Goal: Task Accomplishment & Management: Use online tool/utility

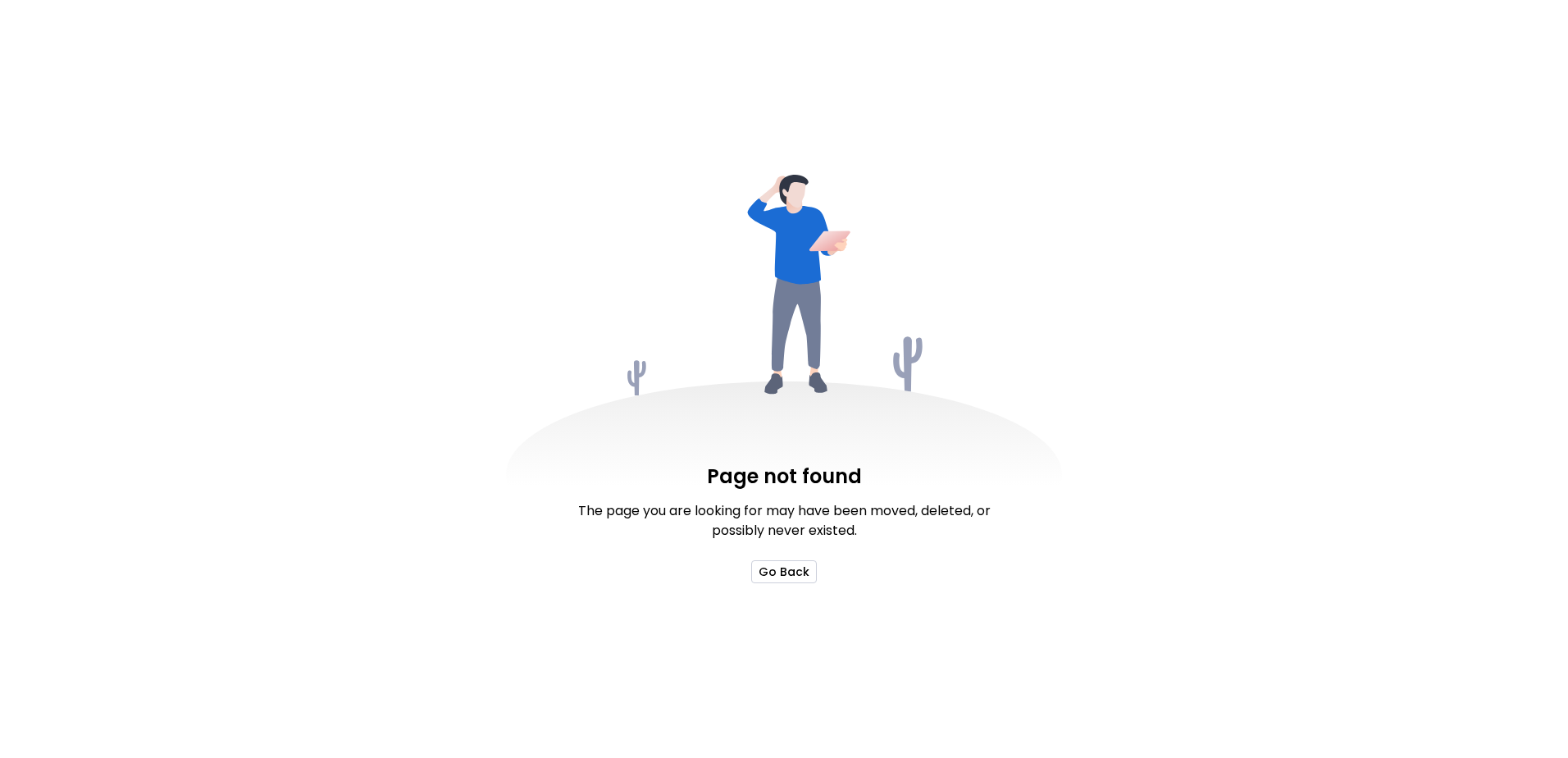
click at [771, 567] on button "Go Back" at bounding box center [784, 571] width 65 height 23
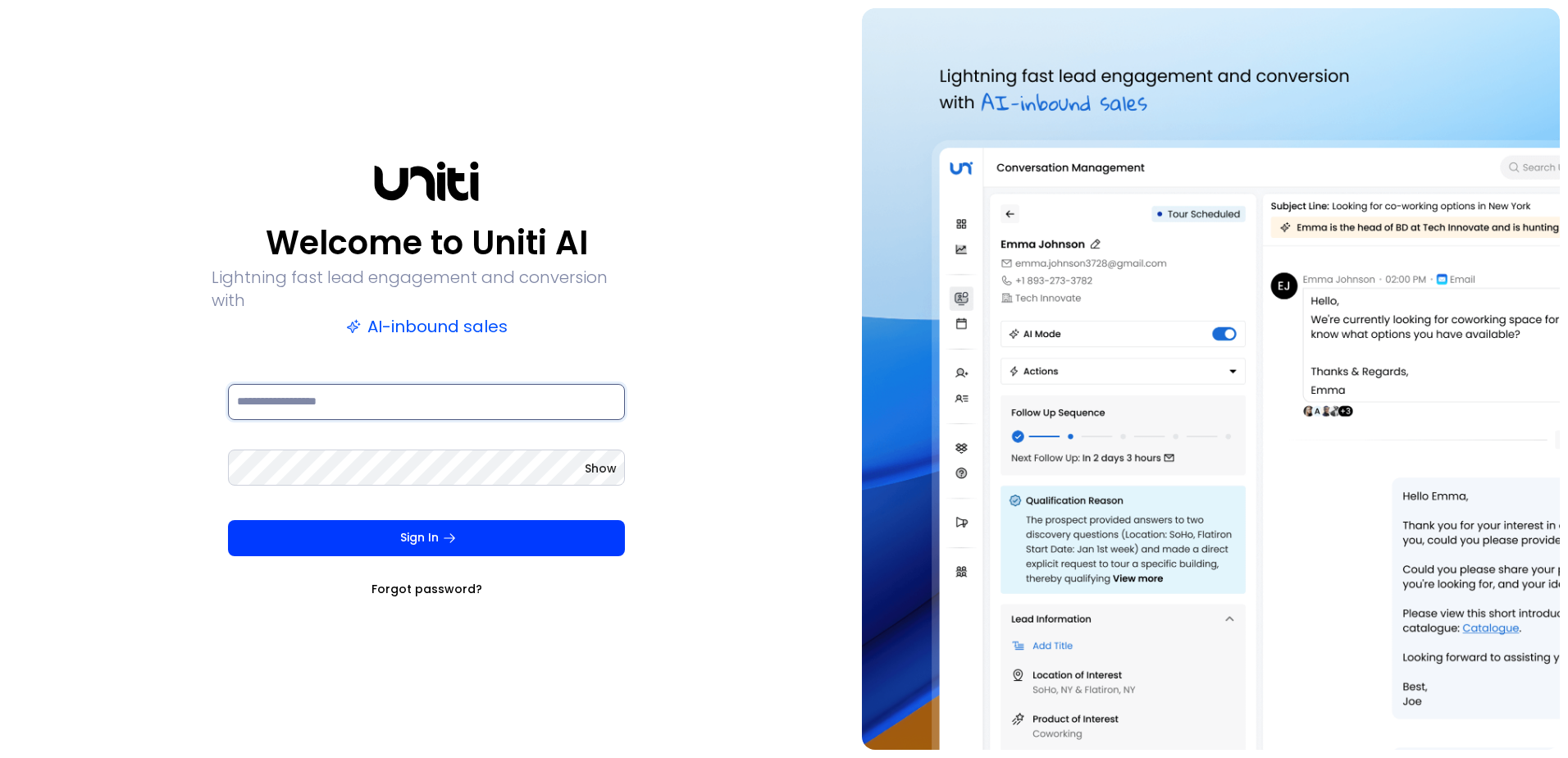
type input "**********"
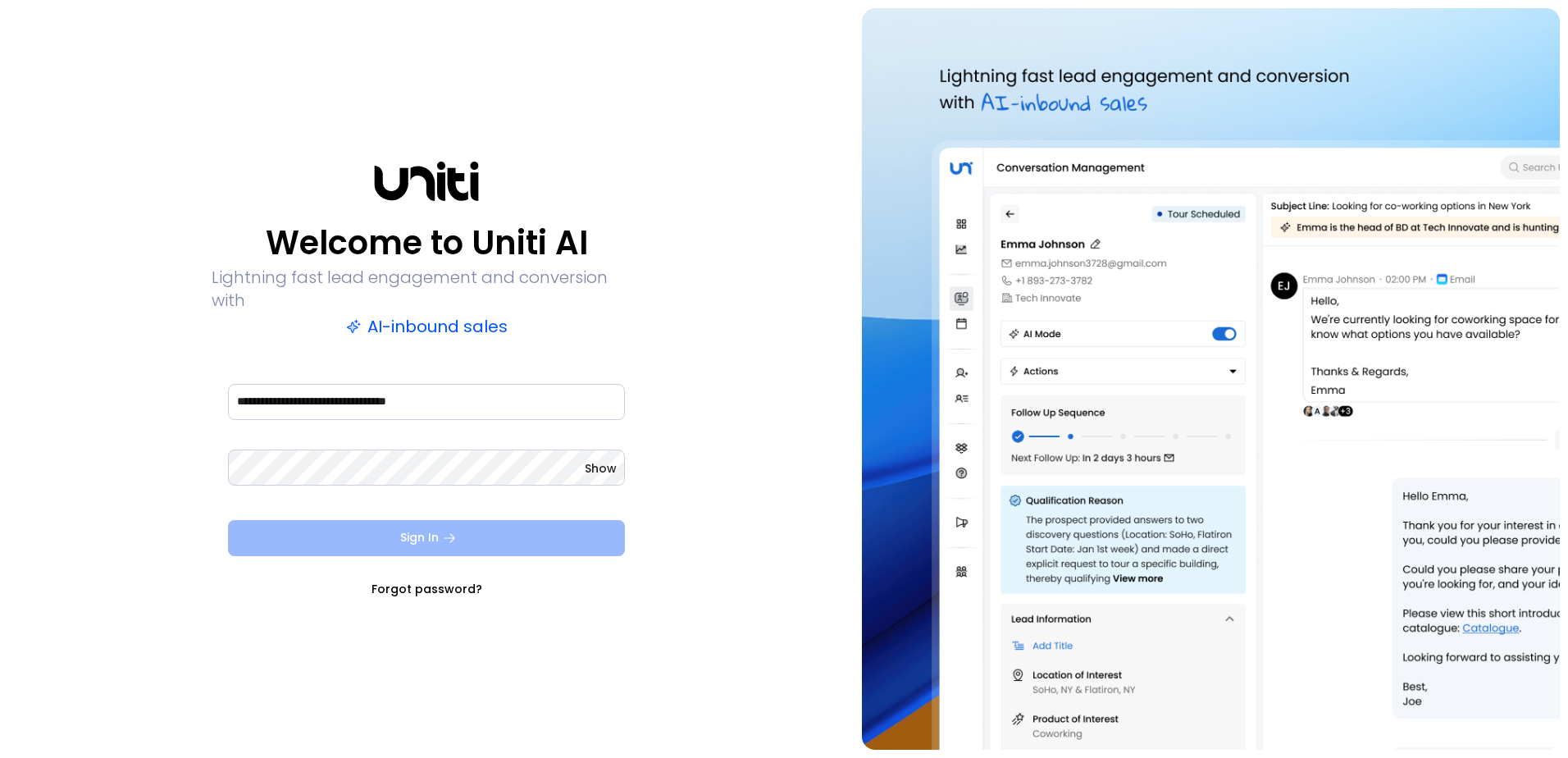
click at [436, 531] on button "Sign In" at bounding box center [426, 538] width 397 height 36
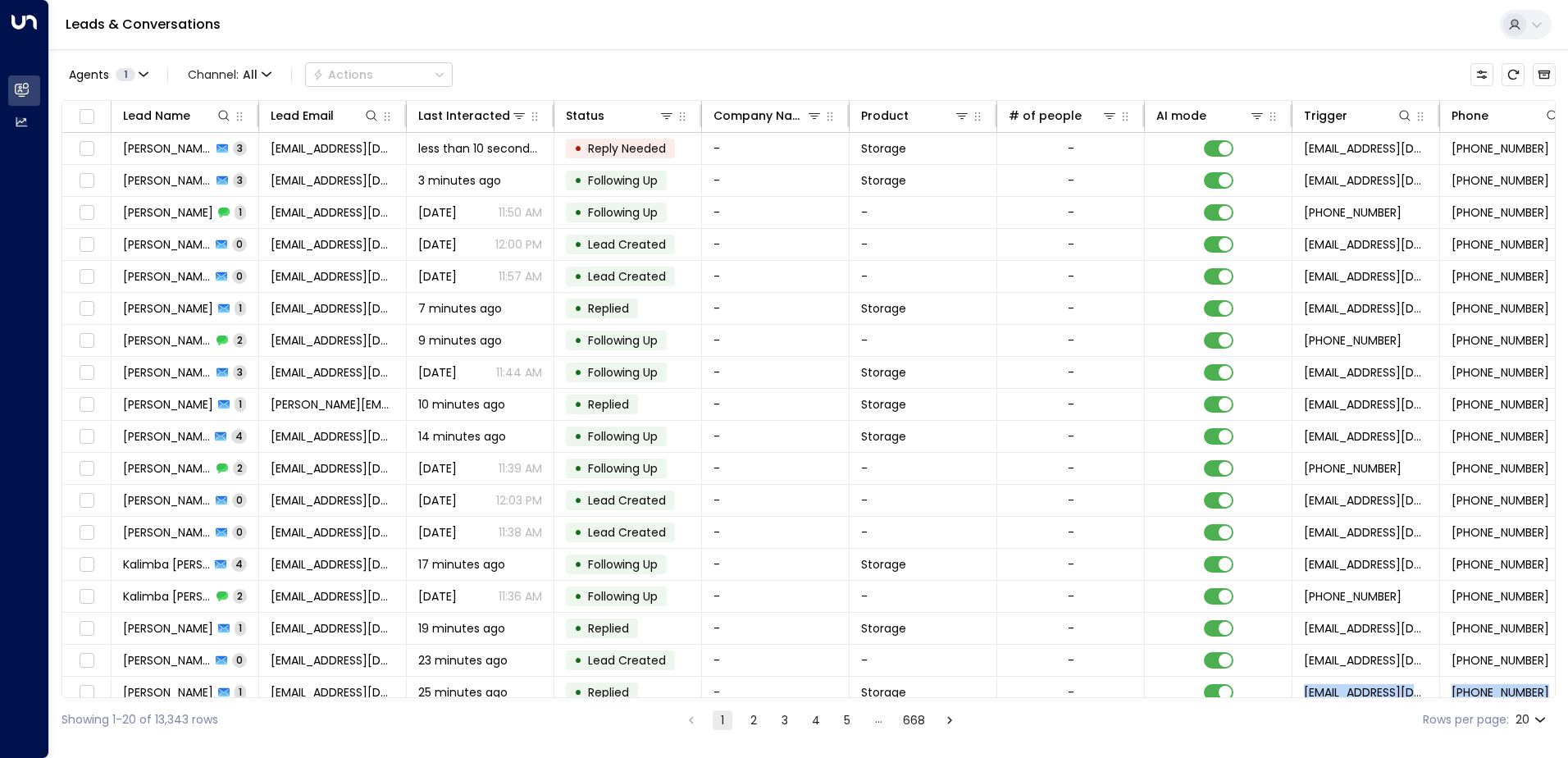
scroll to position [81, 0]
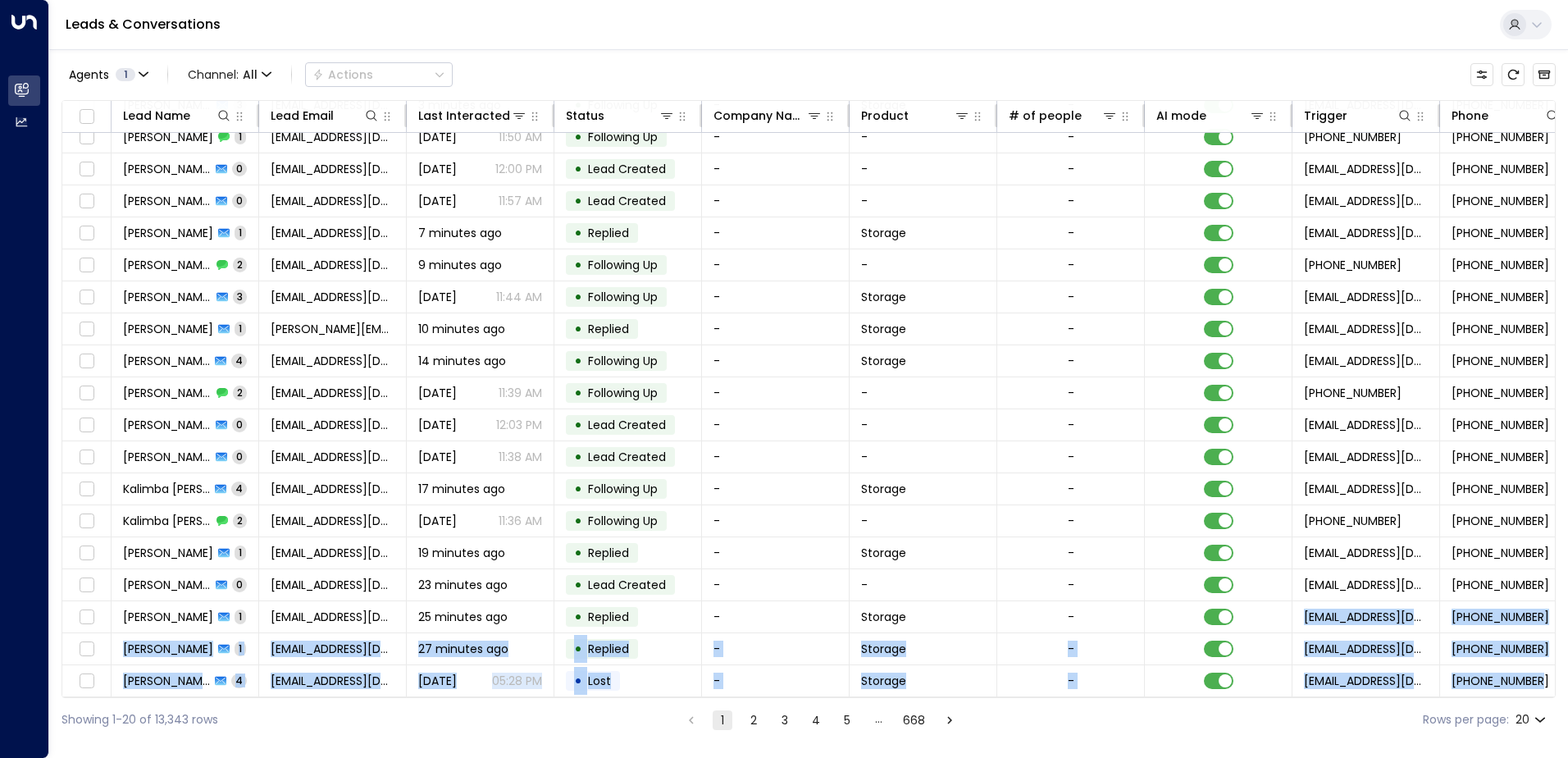
drag, startPoint x: 1105, startPoint y: 697, endPoint x: 1433, endPoint y: 692, distance: 328.0
click at [1433, 692] on div "Lead Name Lead Email Last Interacted Status Company Name Product # of people AI…" at bounding box center [808, 398] width 1494 height 597
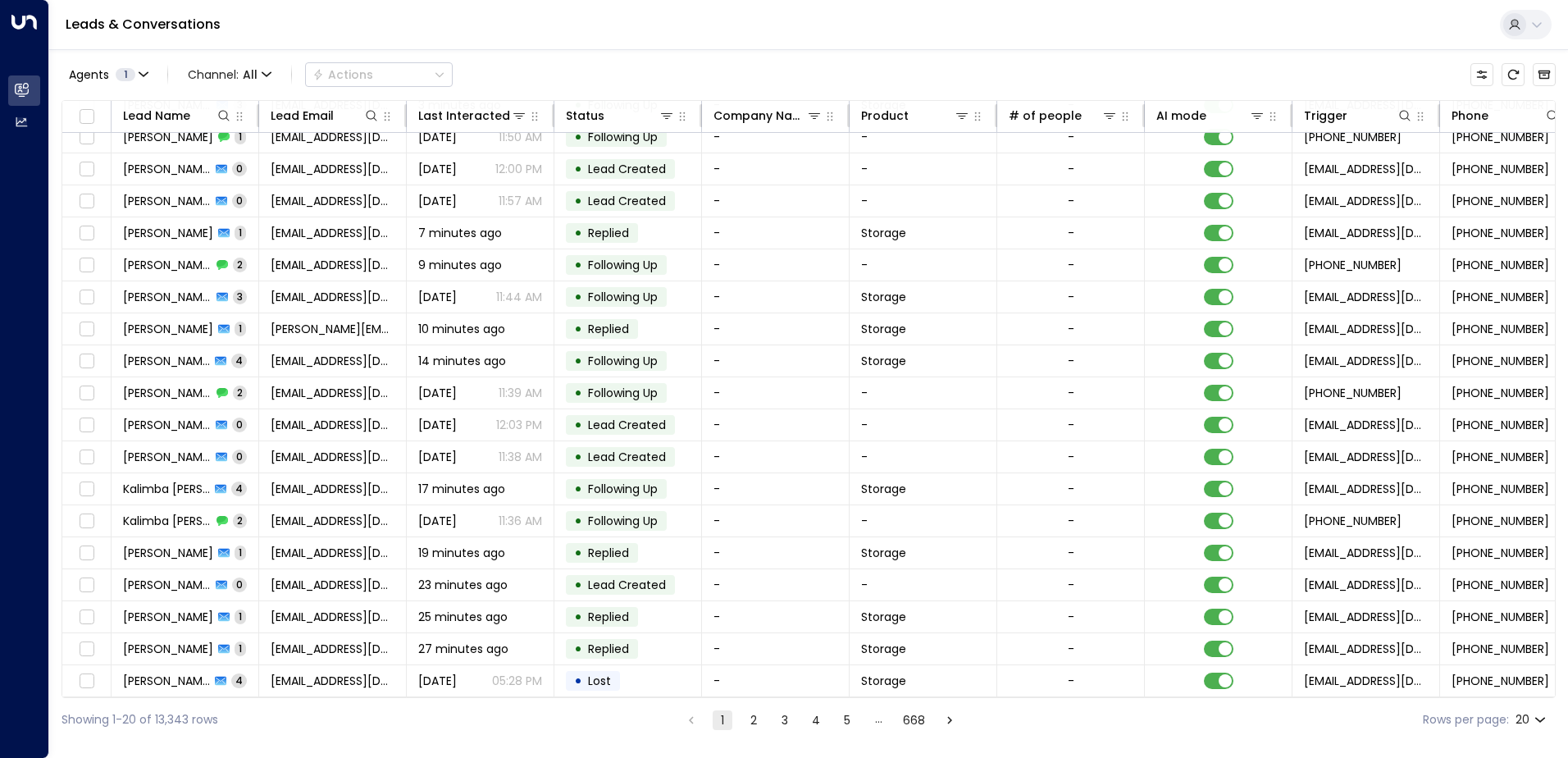
drag, startPoint x: 1433, startPoint y: 692, endPoint x: 1316, endPoint y: 706, distance: 117.8
click at [1317, 705] on div "Showing 1-20 of 13,343 rows 1 2 3 4 5 … 668 Rows per page: 20 **" at bounding box center [808, 719] width 1494 height 43
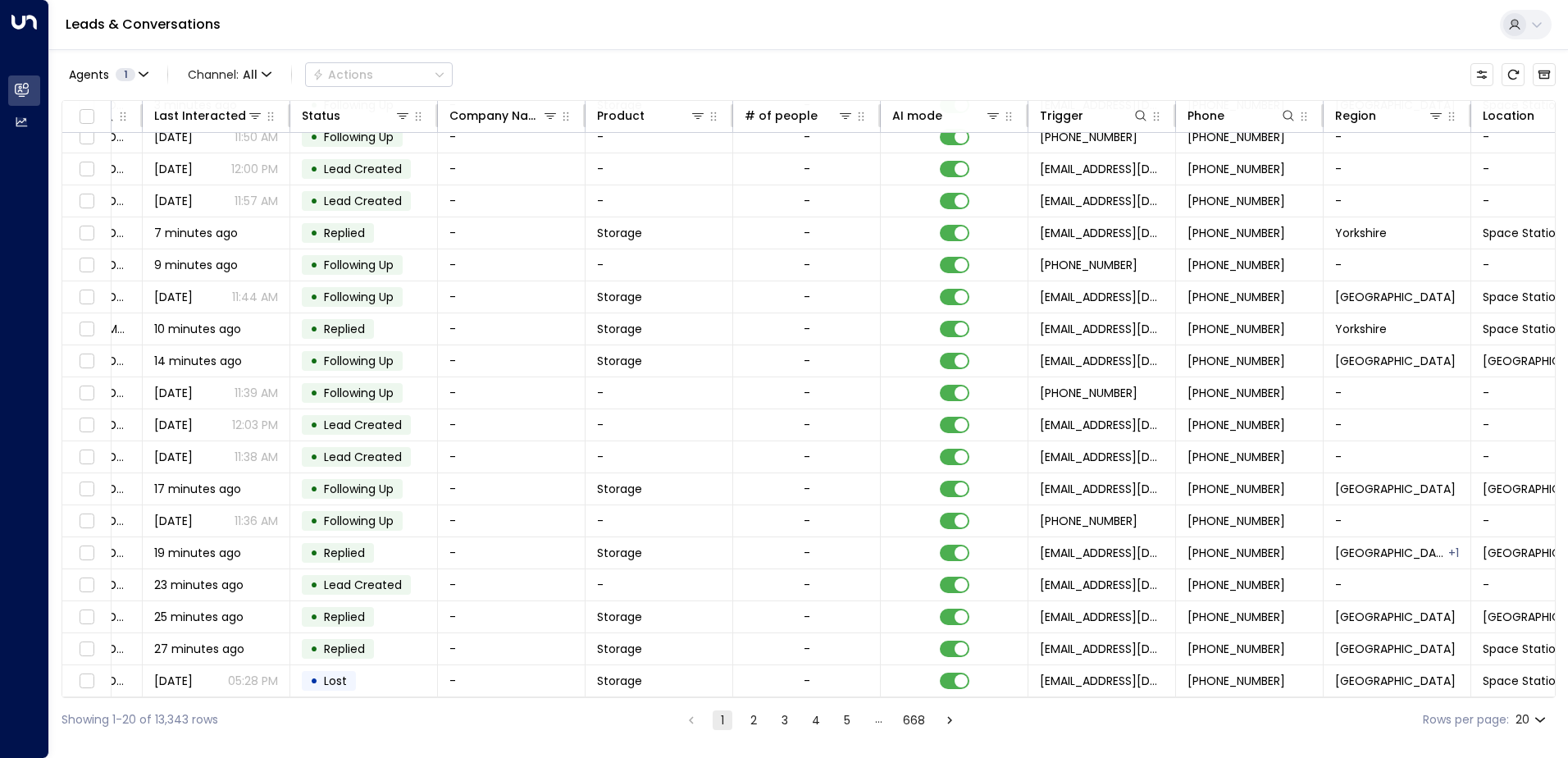
scroll to position [81, 335]
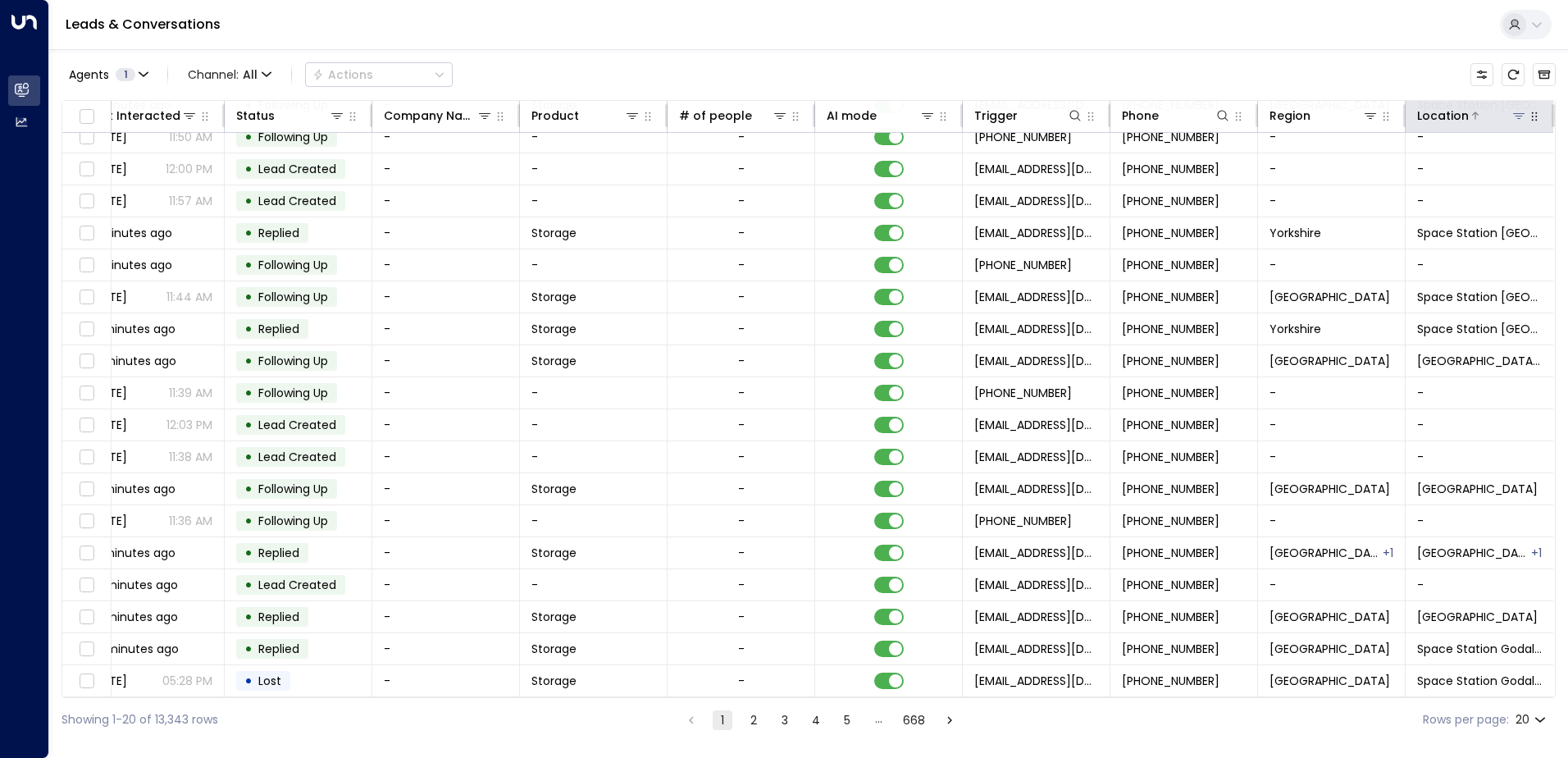
click at [1513, 113] on icon at bounding box center [1518, 116] width 12 height 6
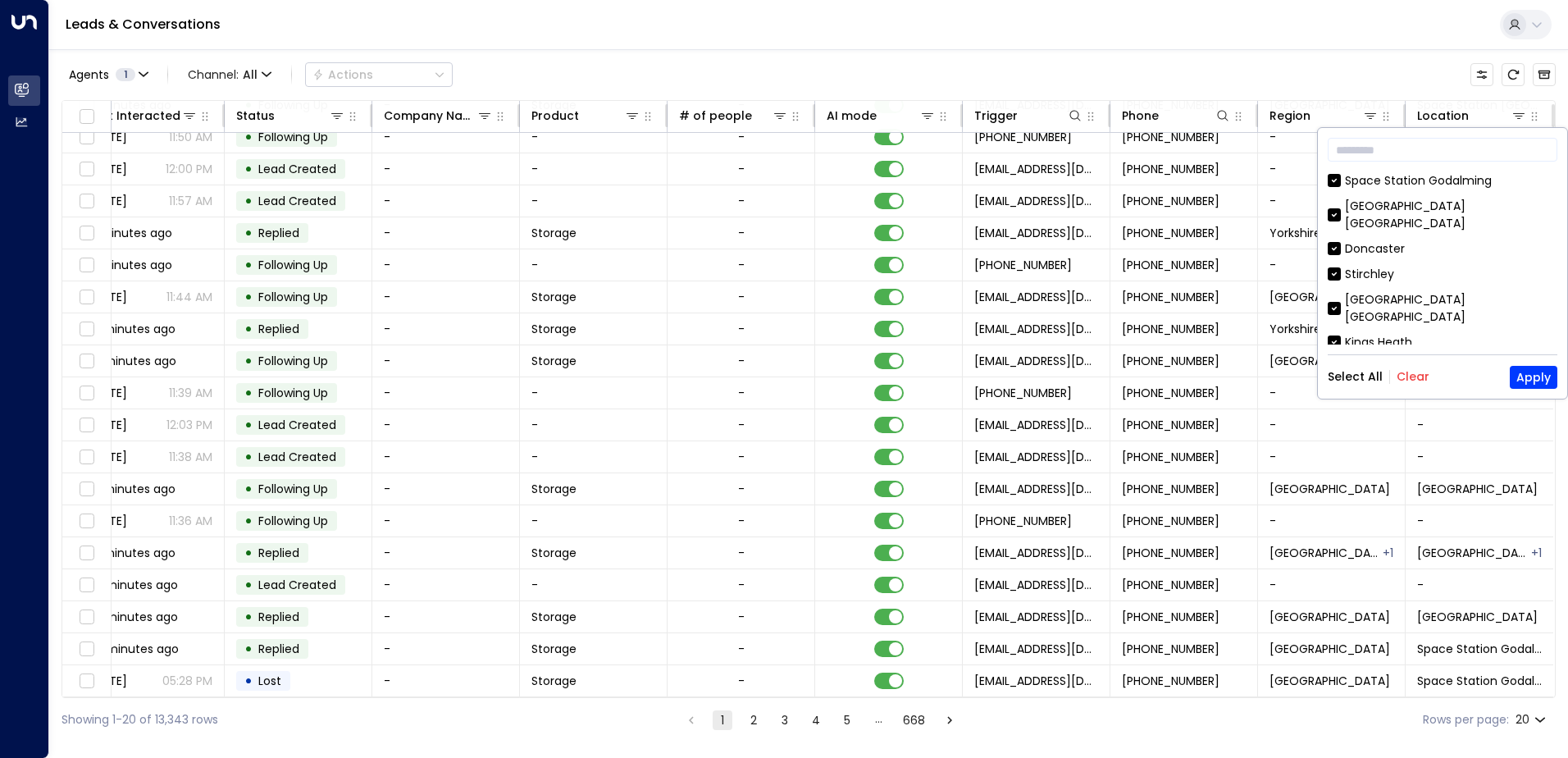
click at [1421, 382] on button "Clear" at bounding box center [1413, 376] width 33 height 13
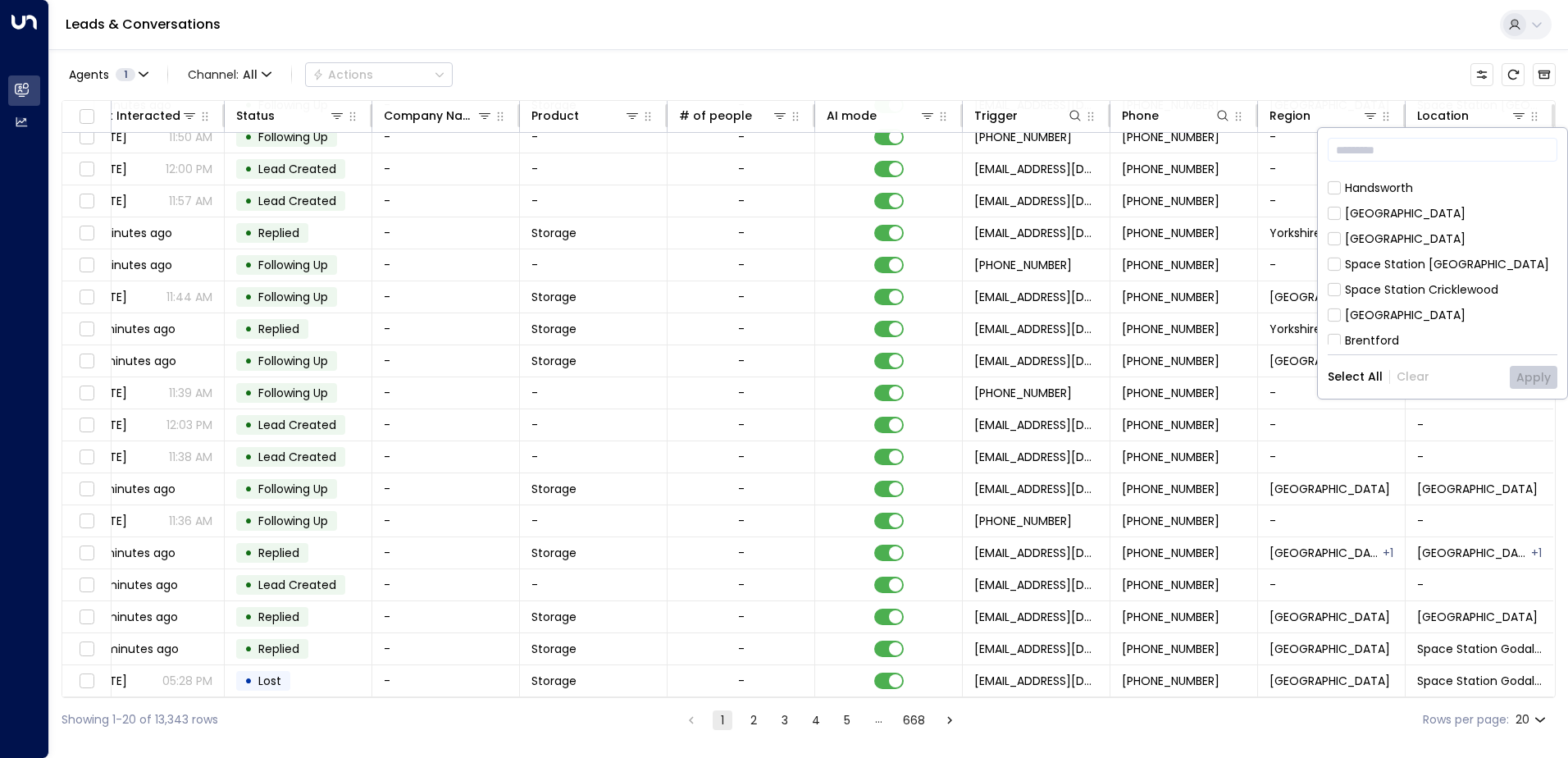
scroll to position [410, 0]
click at [1367, 280] on div "[GEOGRAPHIC_DATA]" at bounding box center [1405, 288] width 120 height 17
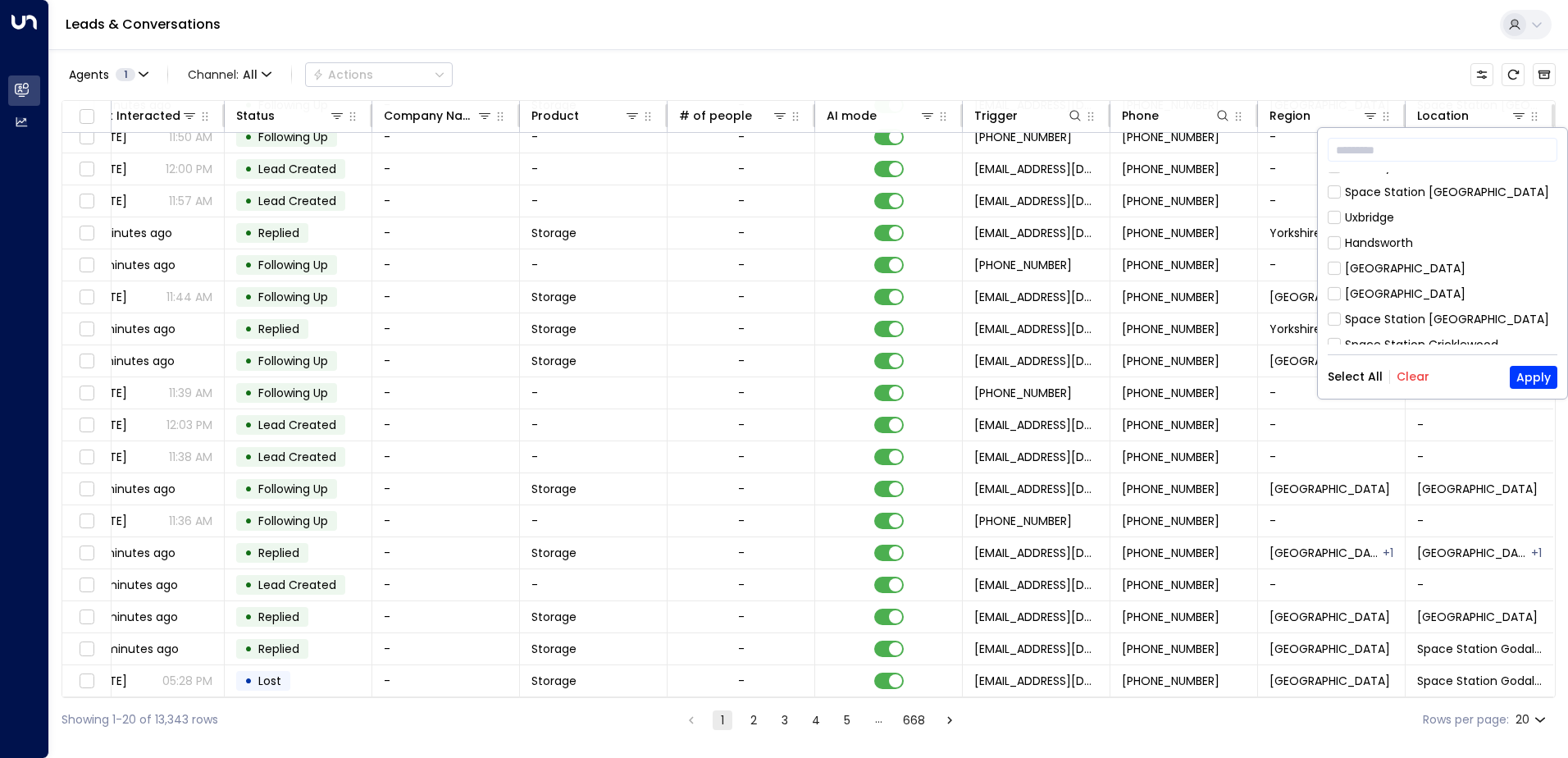
click at [1400, 362] on div "[GEOGRAPHIC_DATA]" at bounding box center [1405, 370] width 120 height 17
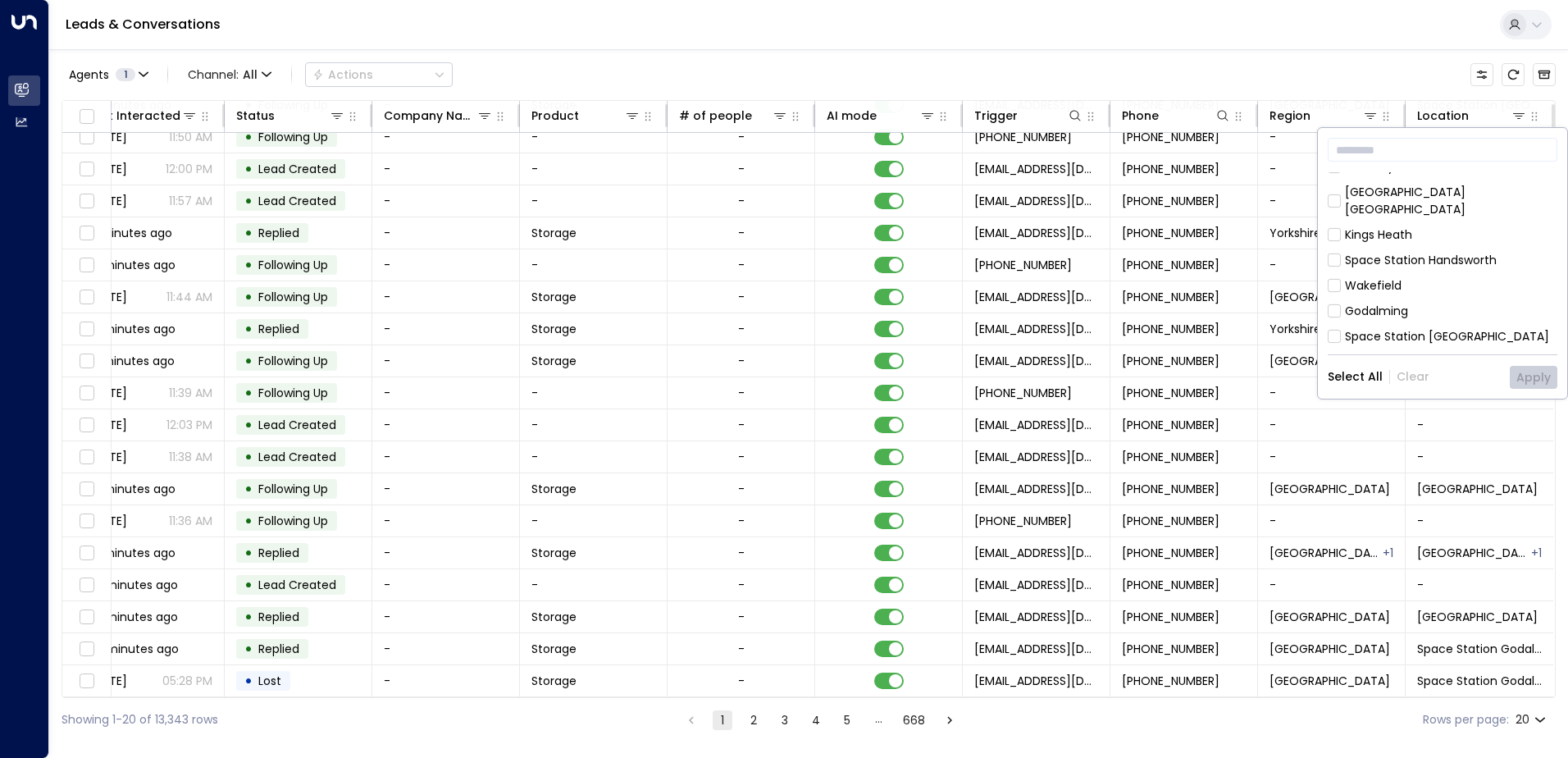
scroll to position [82, 0]
click at [1381, 251] on div "Kings Heath" at bounding box center [1378, 260] width 67 height 17
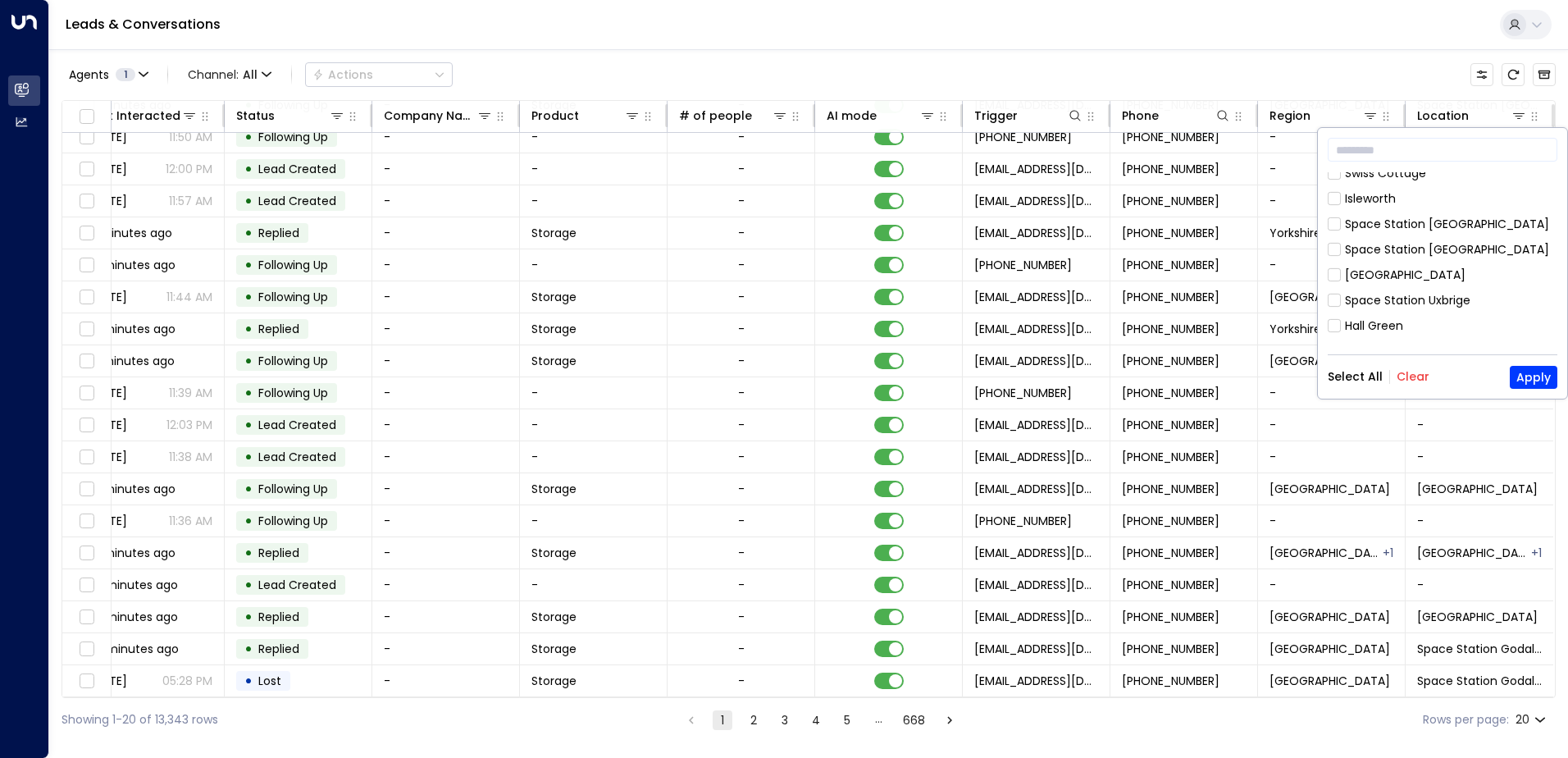
scroll to position [902, 0]
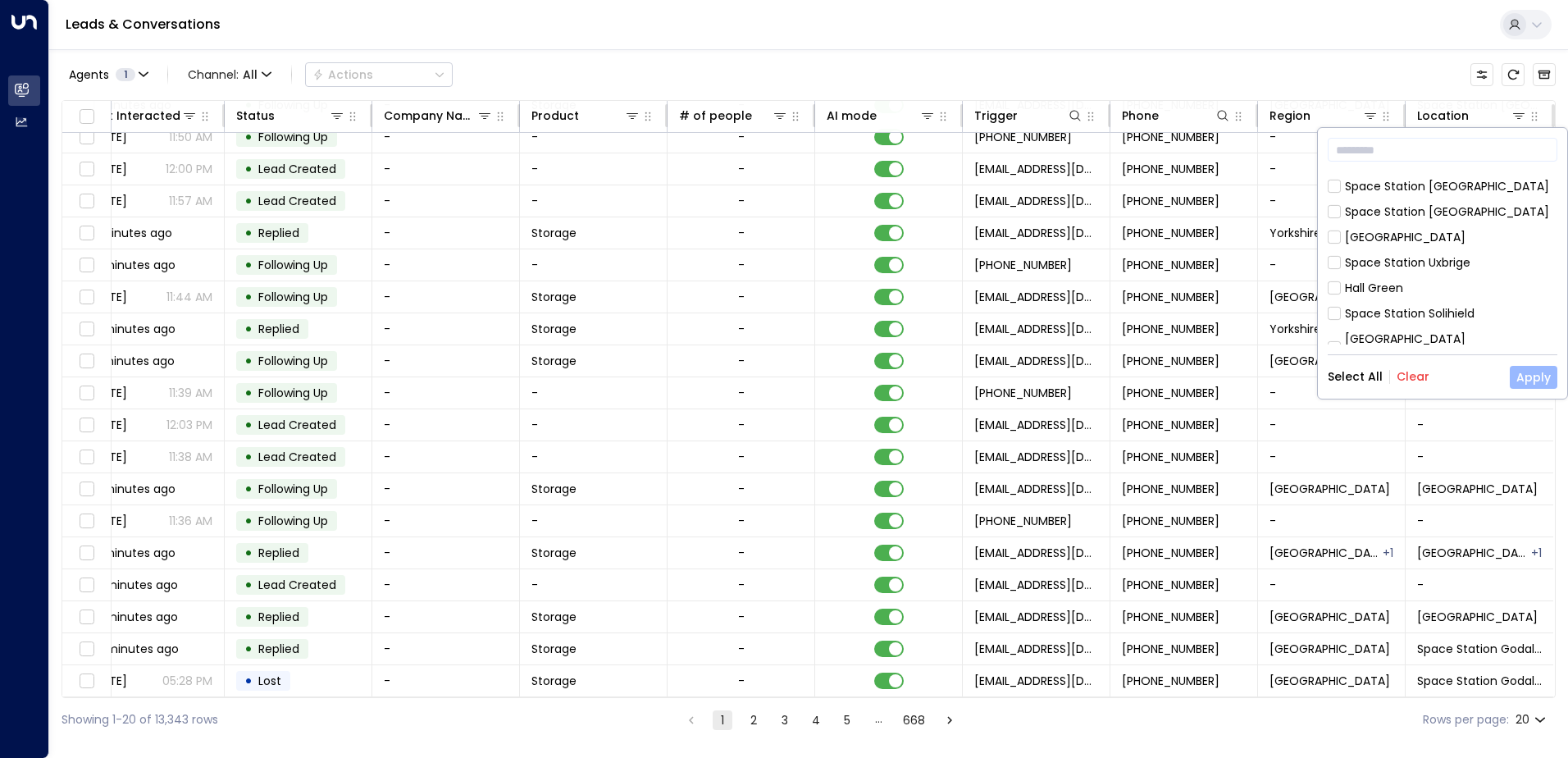
click at [1549, 376] on button "Apply" at bounding box center [1533, 377] width 48 height 23
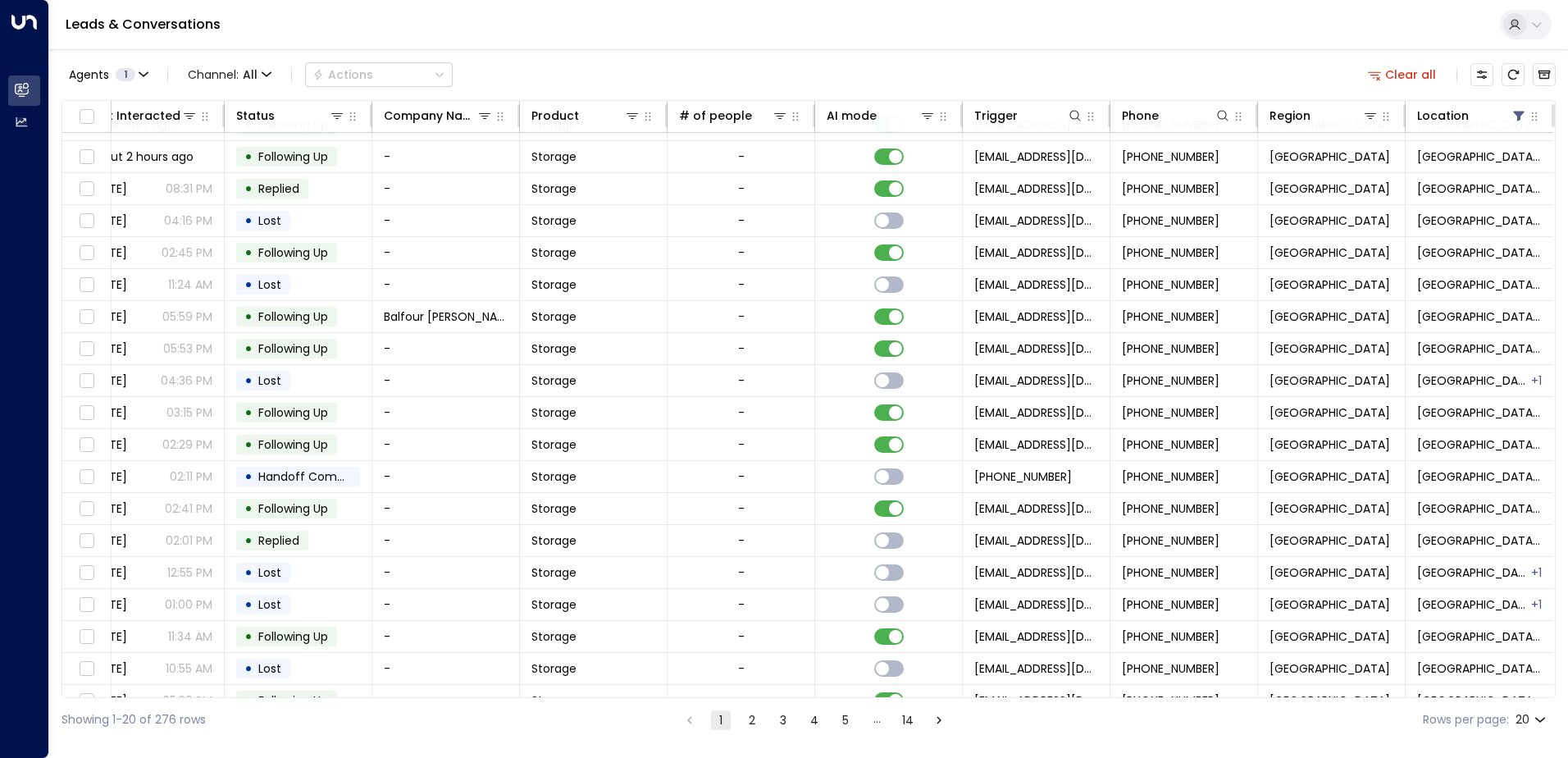
scroll to position [81, 335]
